Goal: Book appointment/travel/reservation

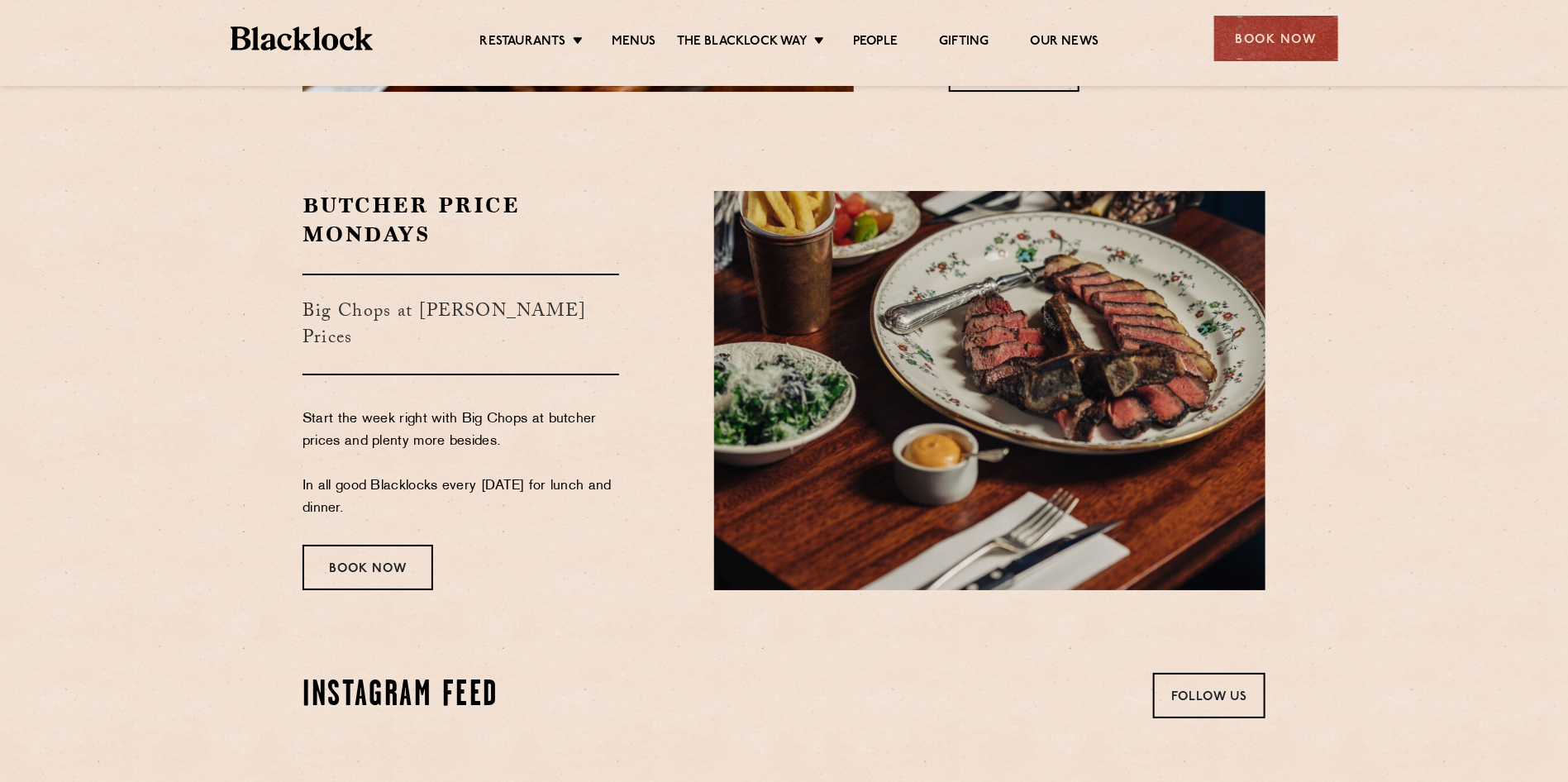
scroll to position [2812, 0]
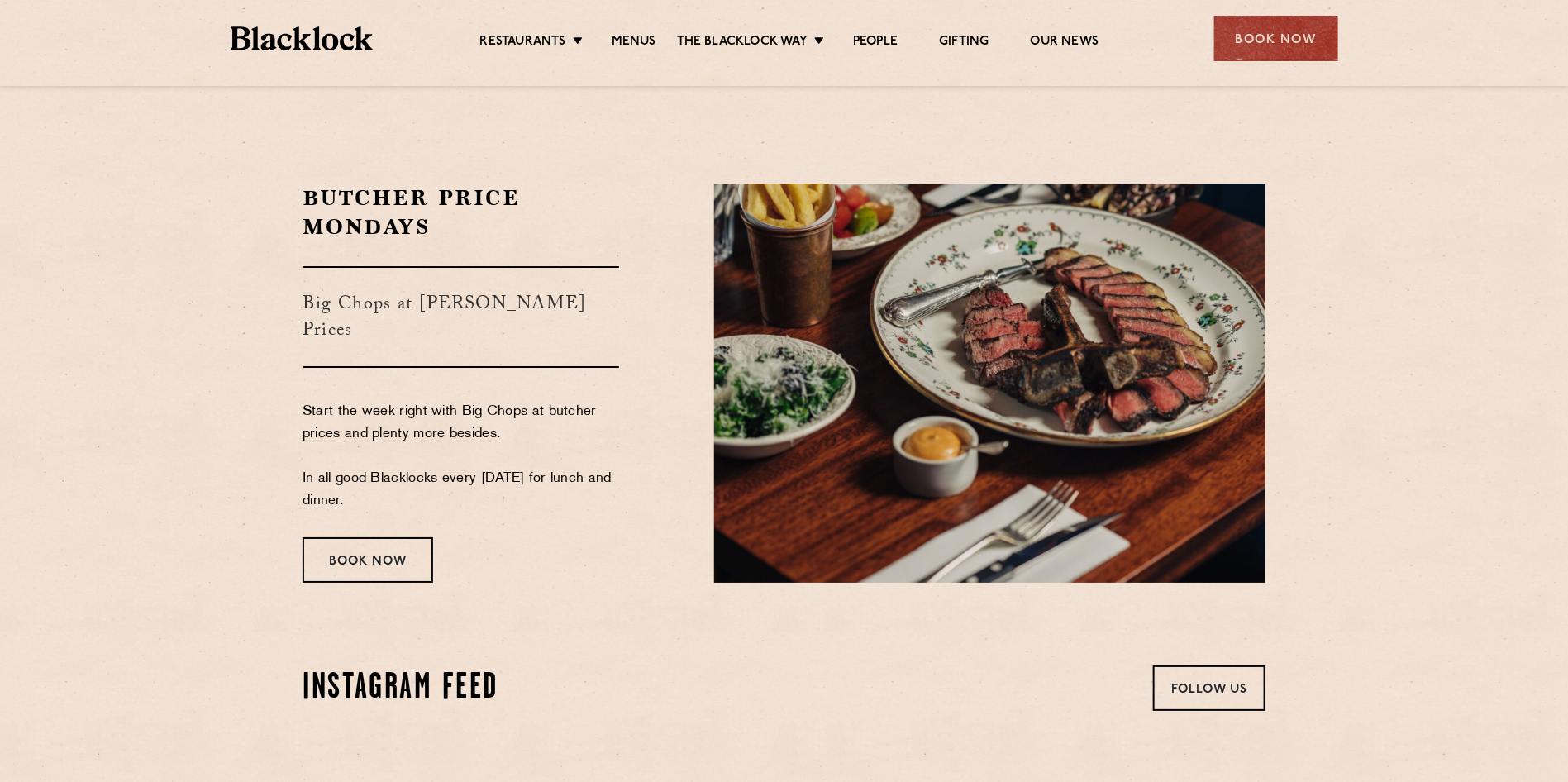
click at [412, 538] on div "Book Now" at bounding box center [368, 560] width 130 height 46
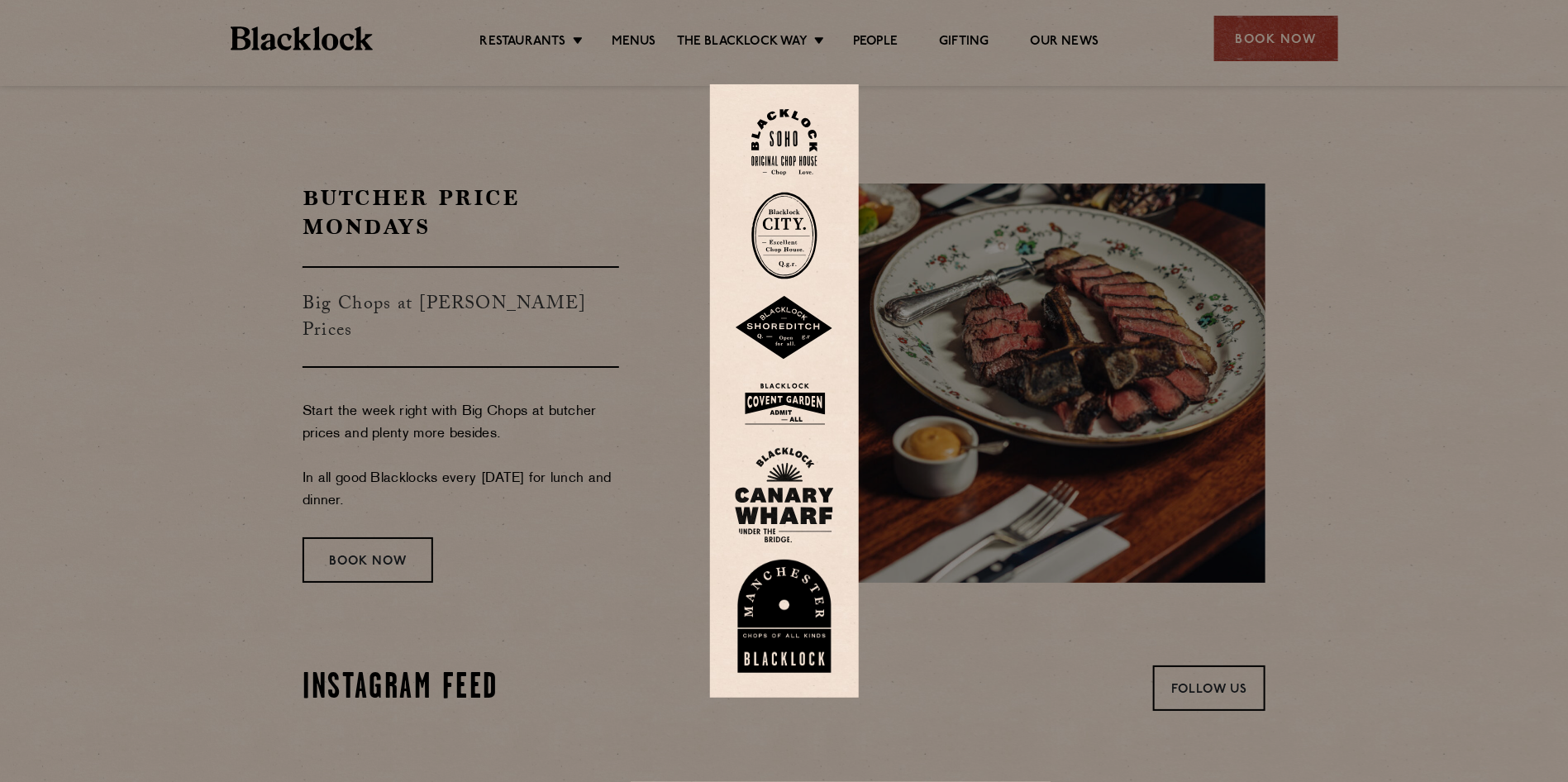
click at [815, 232] on img at bounding box center [784, 235] width 66 height 87
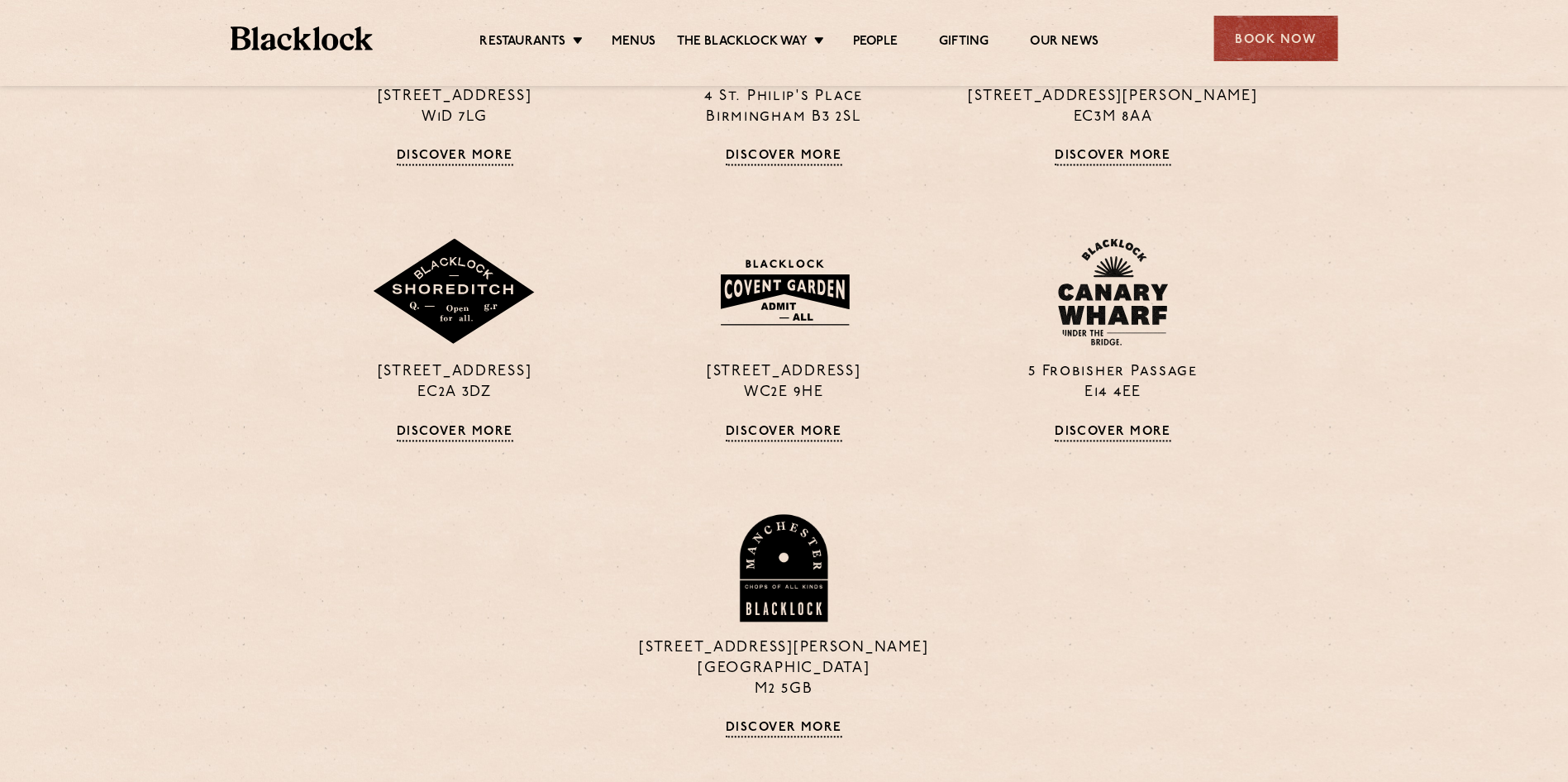
scroll to position [66, 0]
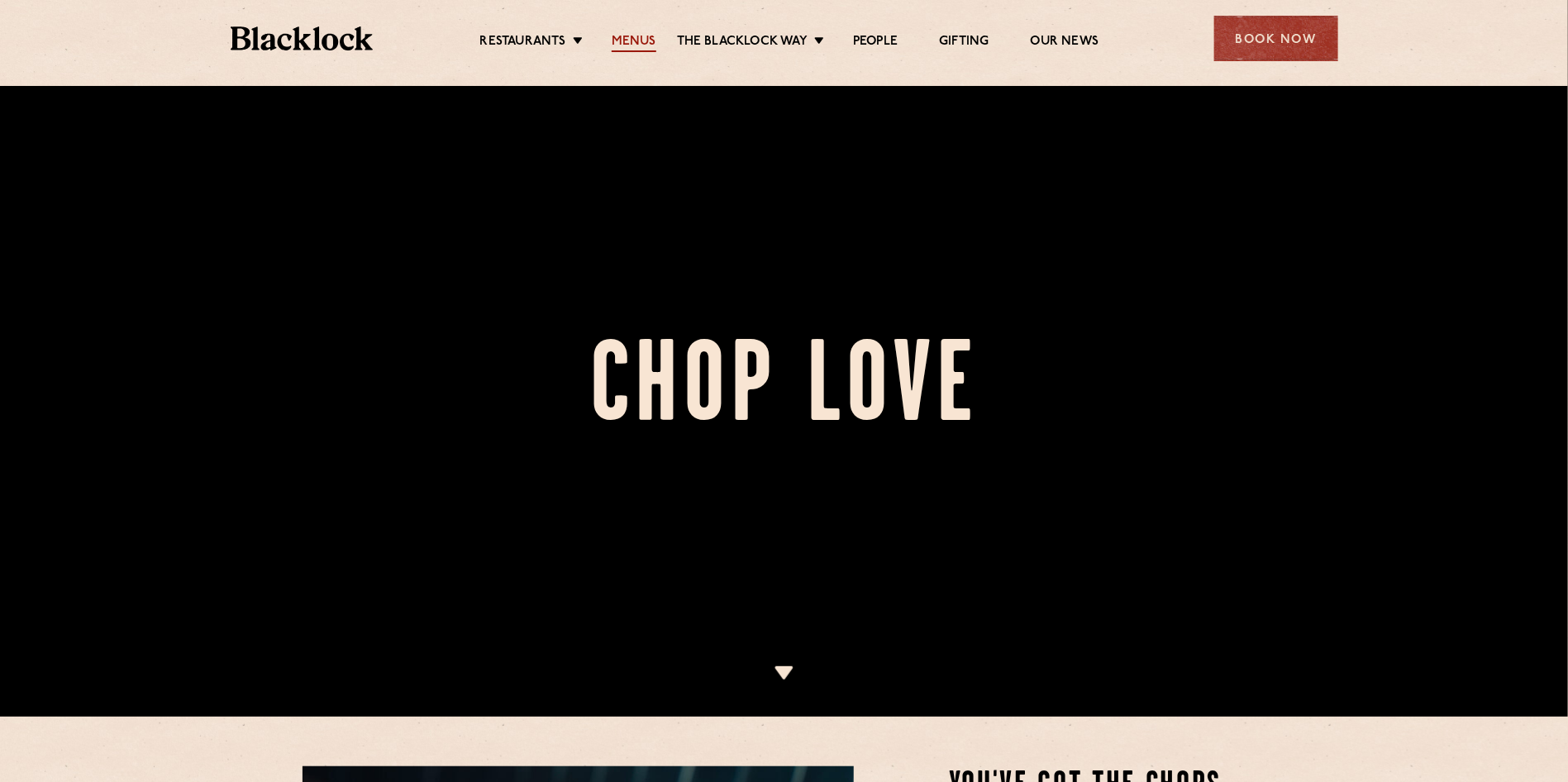
click at [628, 41] on link "Menus" at bounding box center [634, 43] width 45 height 18
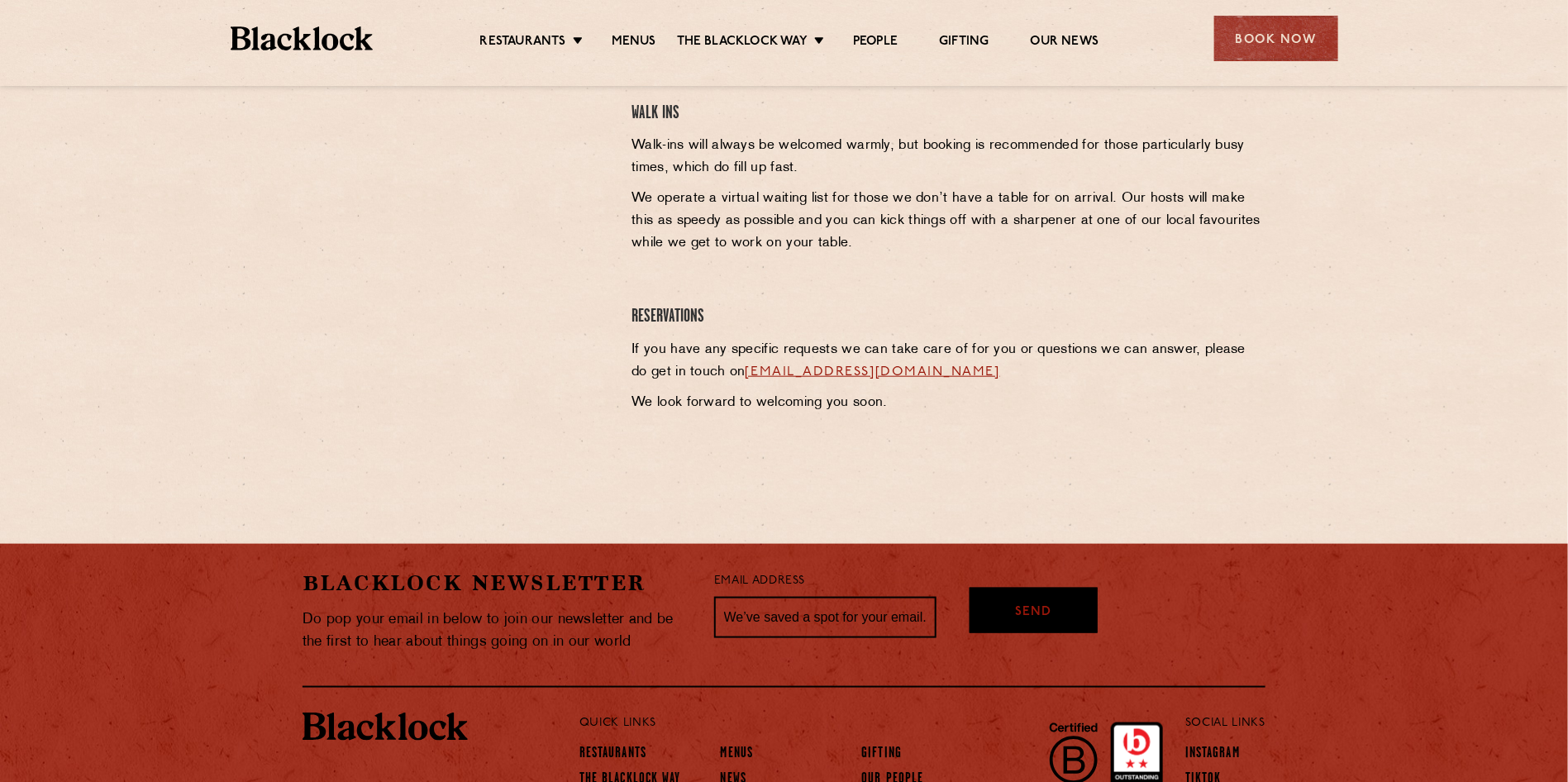
scroll to position [628, 0]
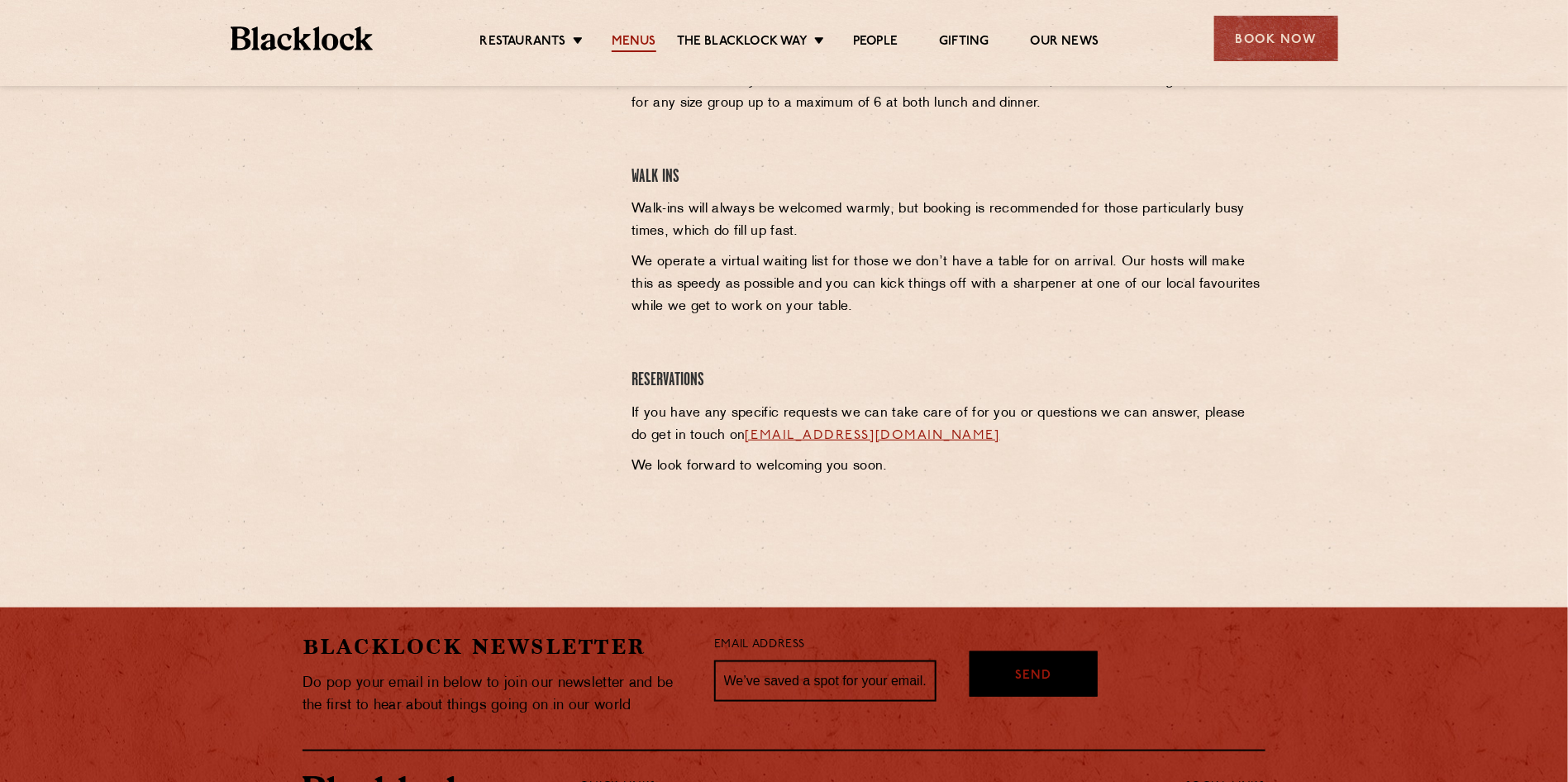
click at [654, 58] on div "Restaurants Soho City Shoreditch Covent Garden Canary Wharf Manchester Birmingh…" at bounding box center [784, 37] width 1157 height 74
click at [640, 35] on link "Menus" at bounding box center [634, 43] width 45 height 18
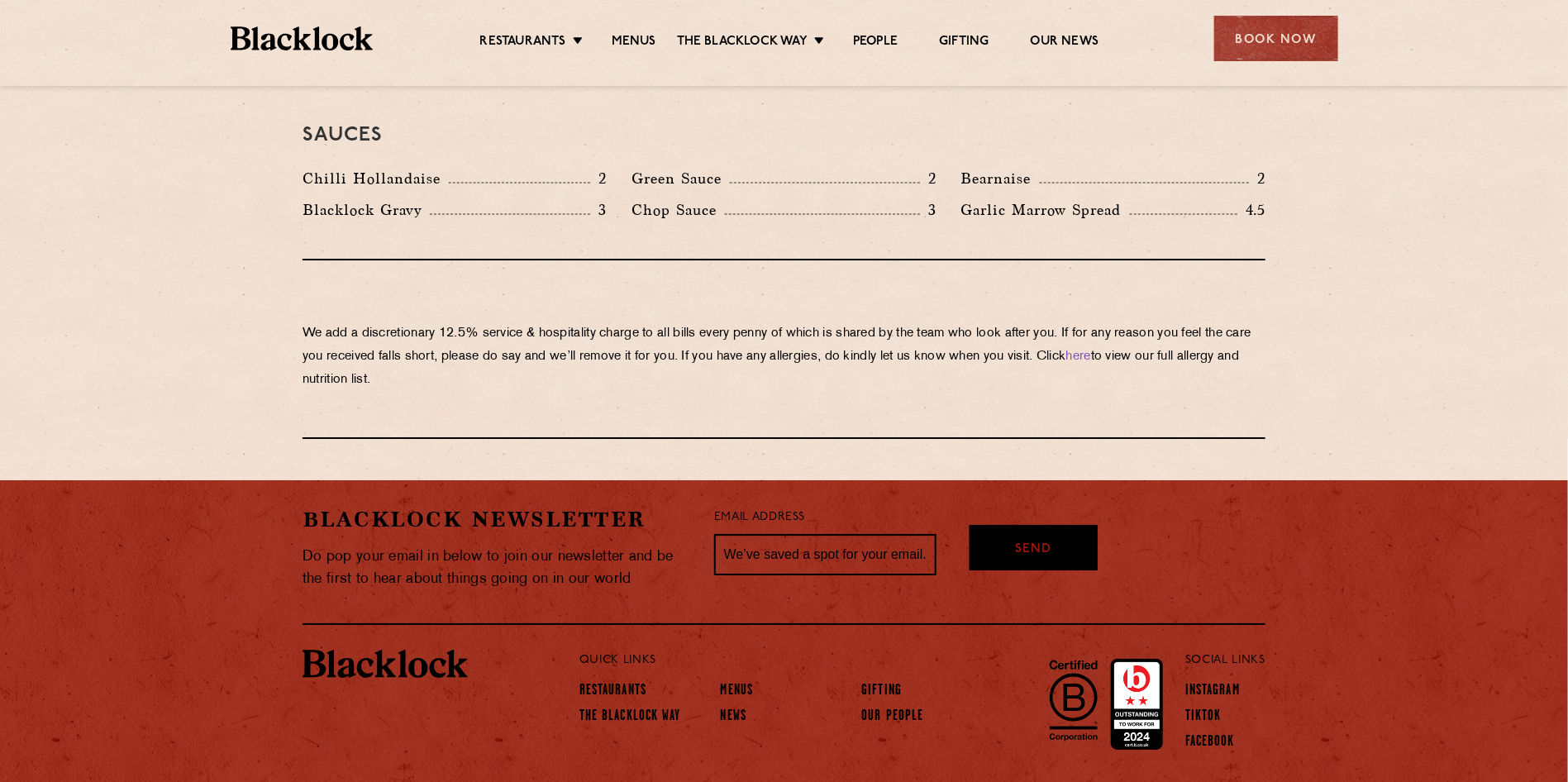
scroll to position [2777, 0]
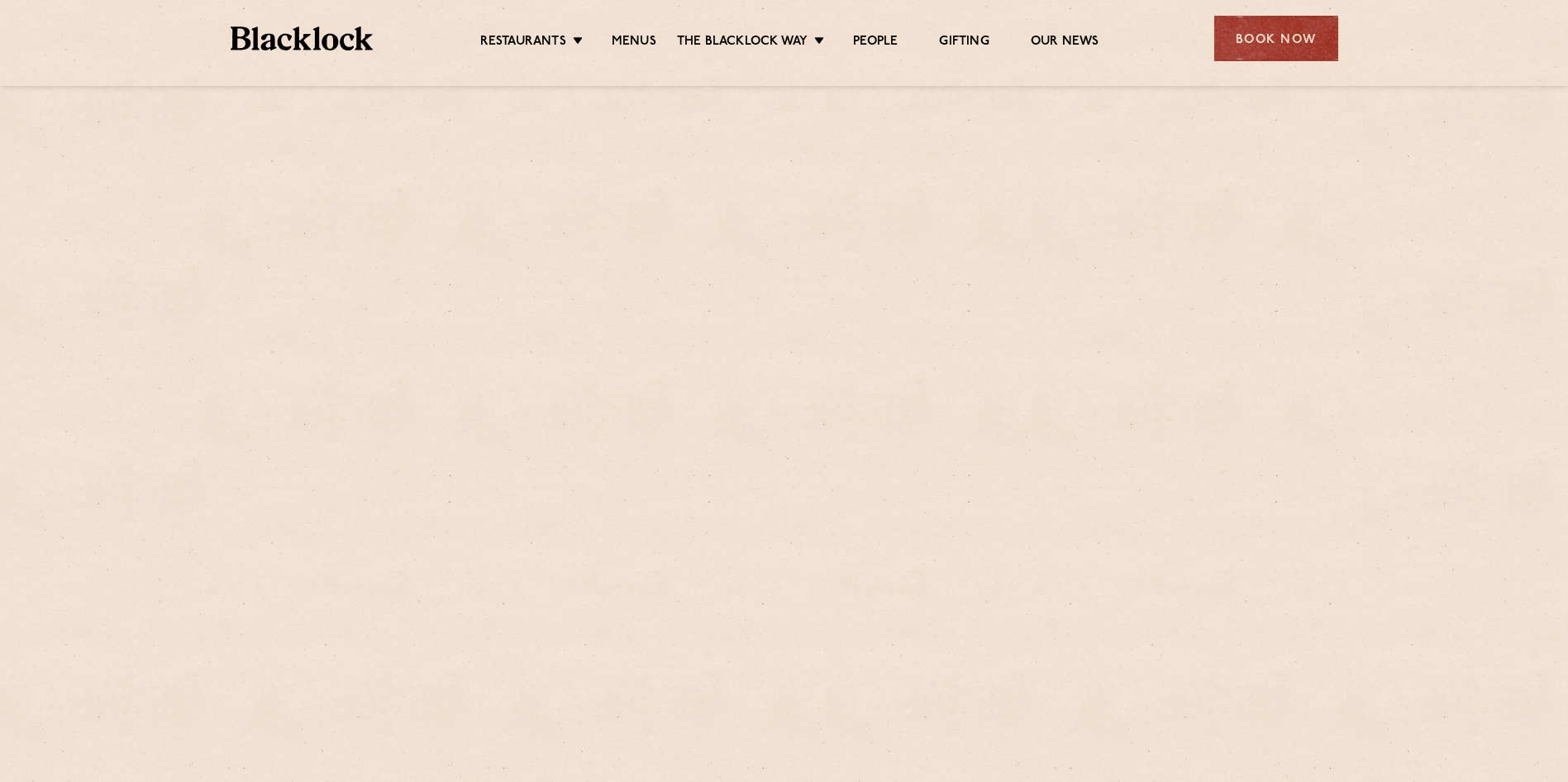
scroll to position [628, 0]
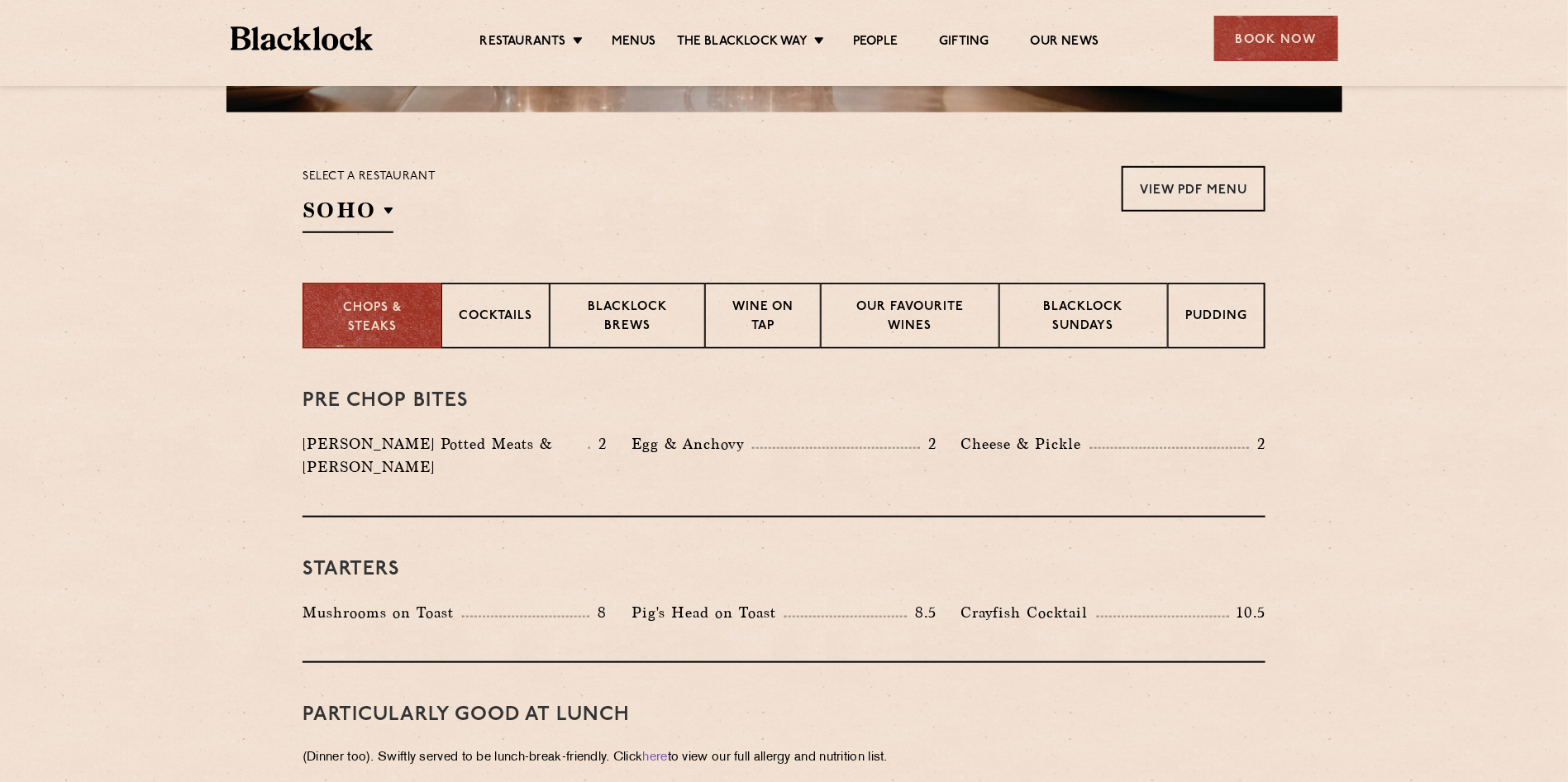
scroll to position [496, 0]
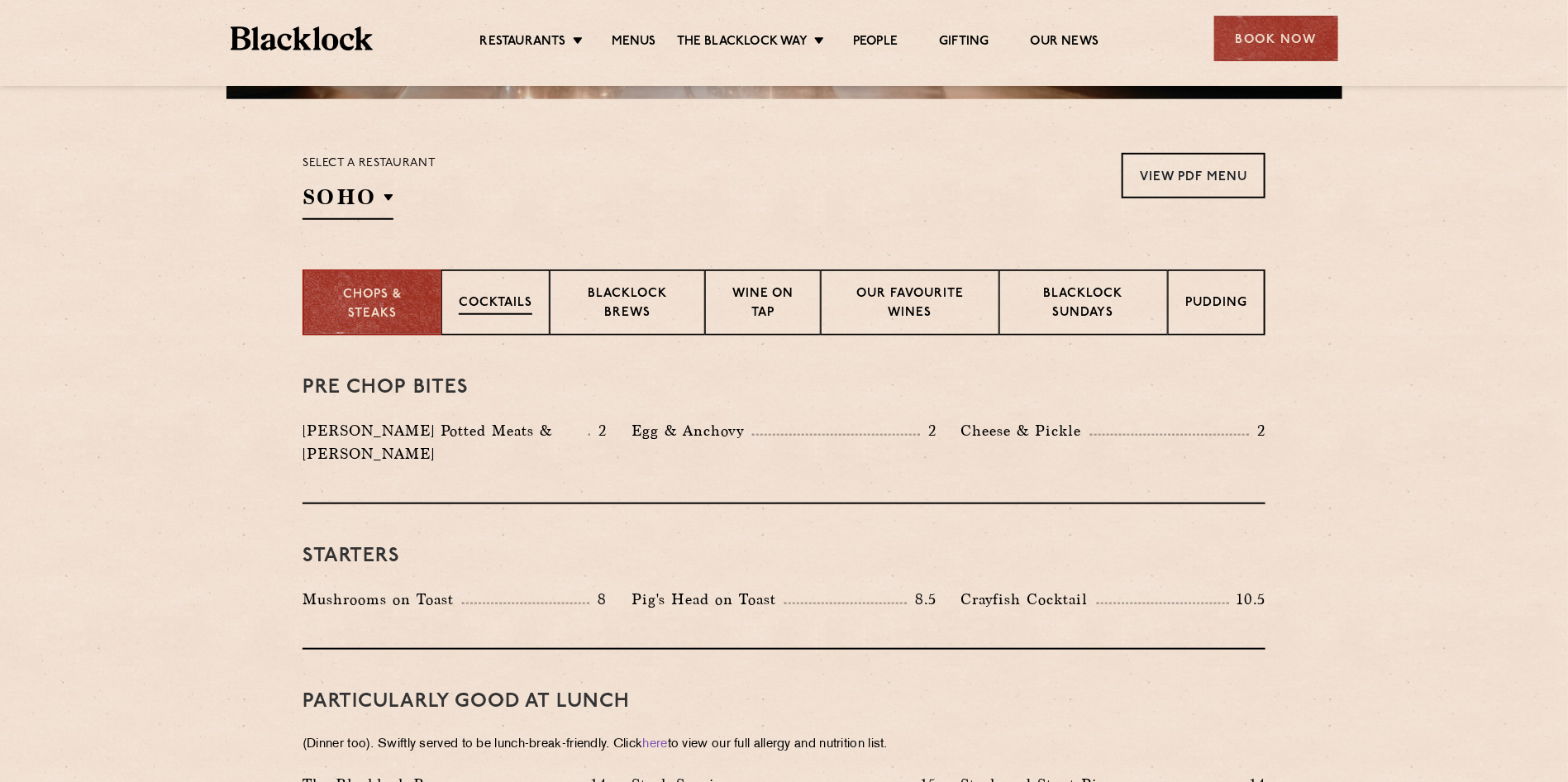
click at [474, 286] on div "Cocktails" at bounding box center [495, 303] width 108 height 67
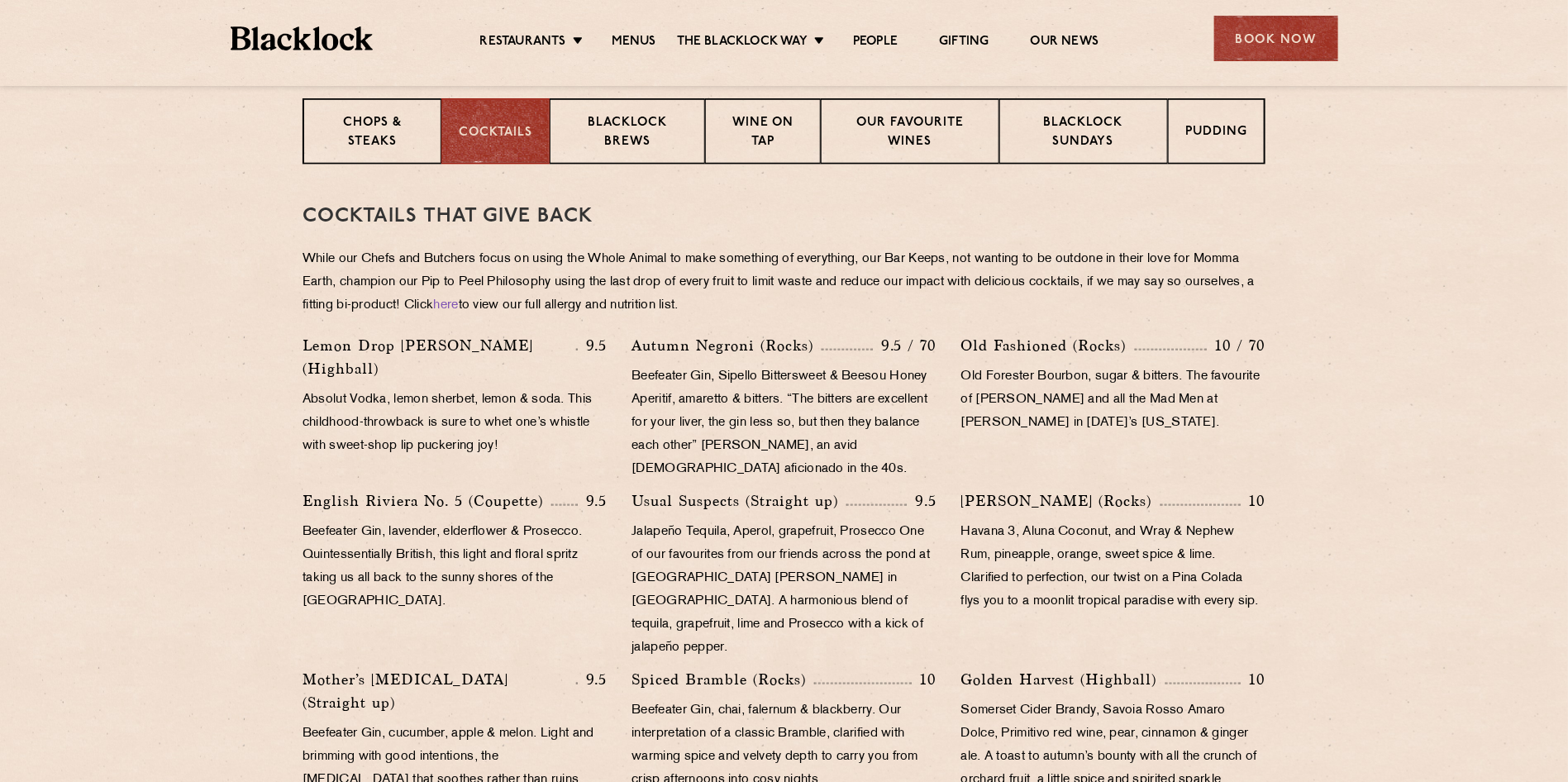
scroll to position [744, 0]
